Goal: Information Seeking & Learning: Find specific page/section

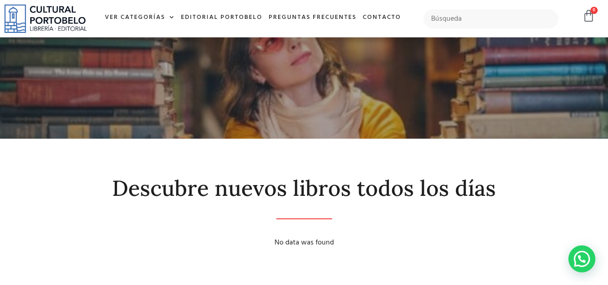
click at [516, 6] on div at bounding box center [491, 19] width 144 height 28
click at [516, 13] on input "text" at bounding box center [490, 18] width 135 height 19
type input "jose"
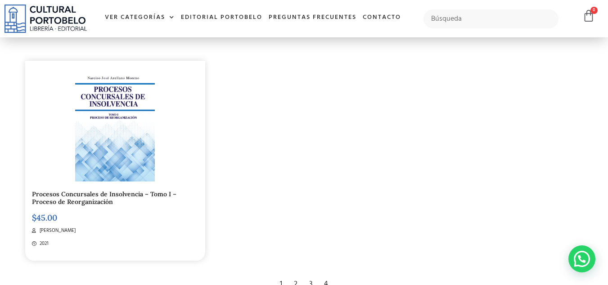
scroll to position [1433, 0]
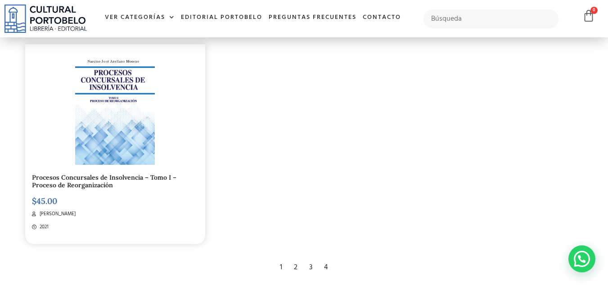
click at [304, 256] on div "1 2 3 4" at bounding box center [304, 267] width 561 height 22
click at [296, 257] on div "2" at bounding box center [295, 267] width 13 height 20
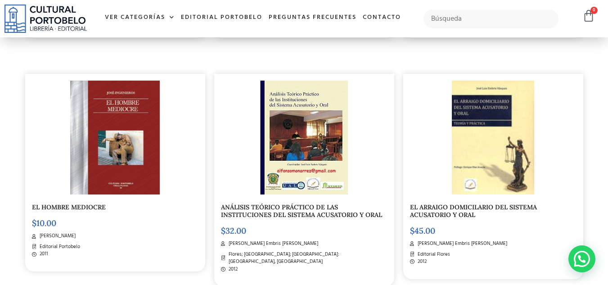
scroll to position [1172, 0]
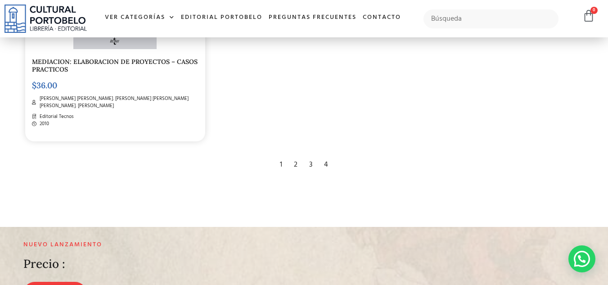
scroll to position [1566, 0]
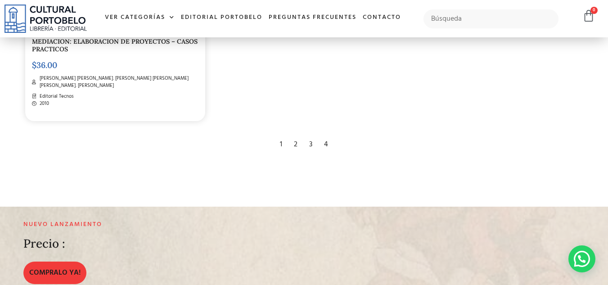
click at [305, 140] on div "3" at bounding box center [311, 145] width 12 height 20
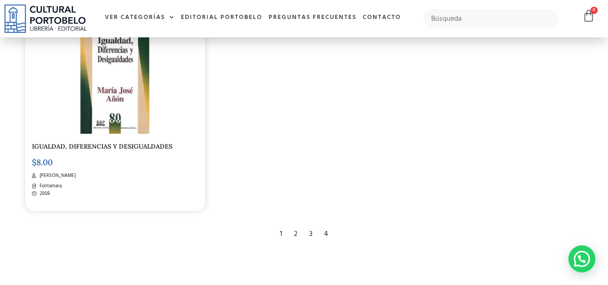
click at [329, 224] on div "4" at bounding box center [325, 234] width 13 height 20
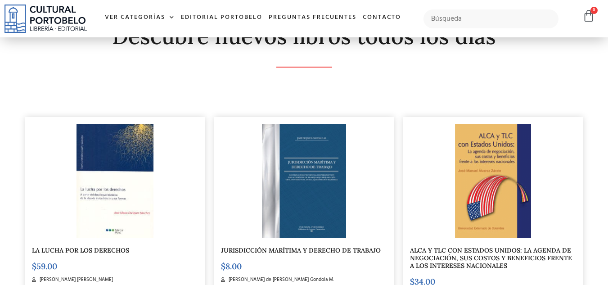
scroll to position [173, 0]
